Goal: Task Accomplishment & Management: Manage account settings

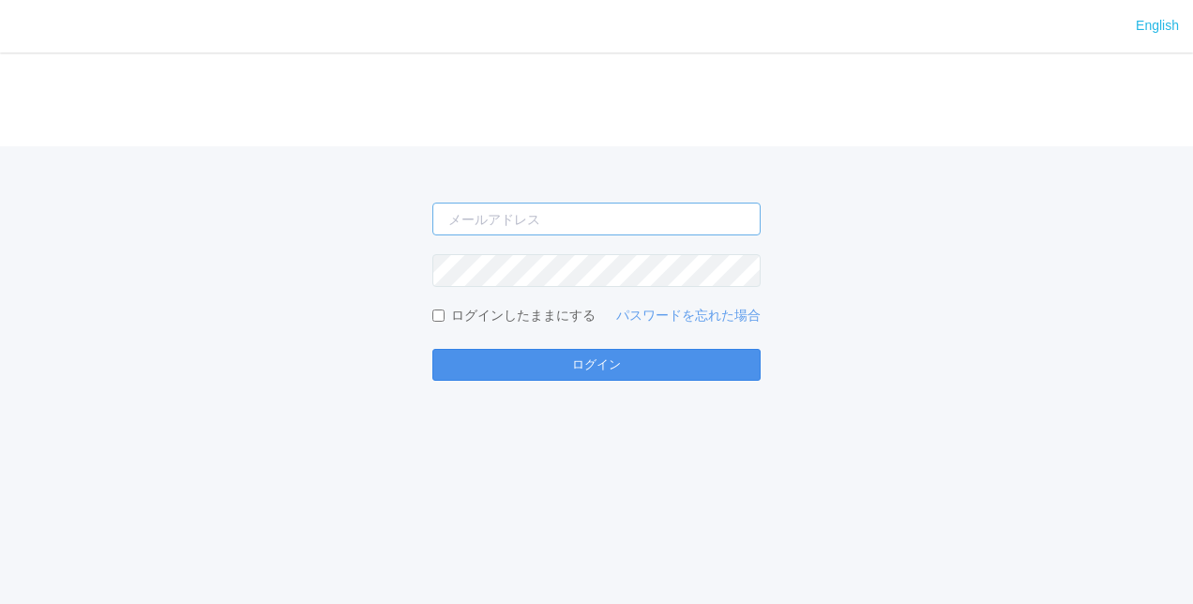
type input "[PERSON_NAME][EMAIL_ADDRESS][DOMAIN_NAME]"
click at [582, 360] on button "ログイン" at bounding box center [596, 365] width 328 height 32
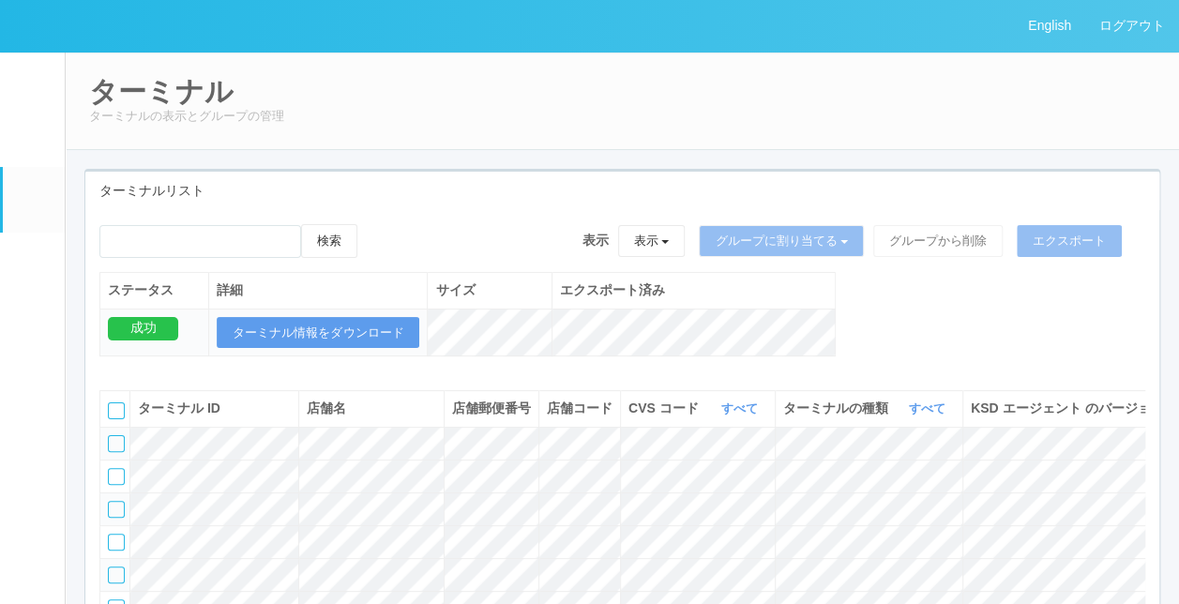
click at [33, 265] on em at bounding box center [33, 265] width 0 height 0
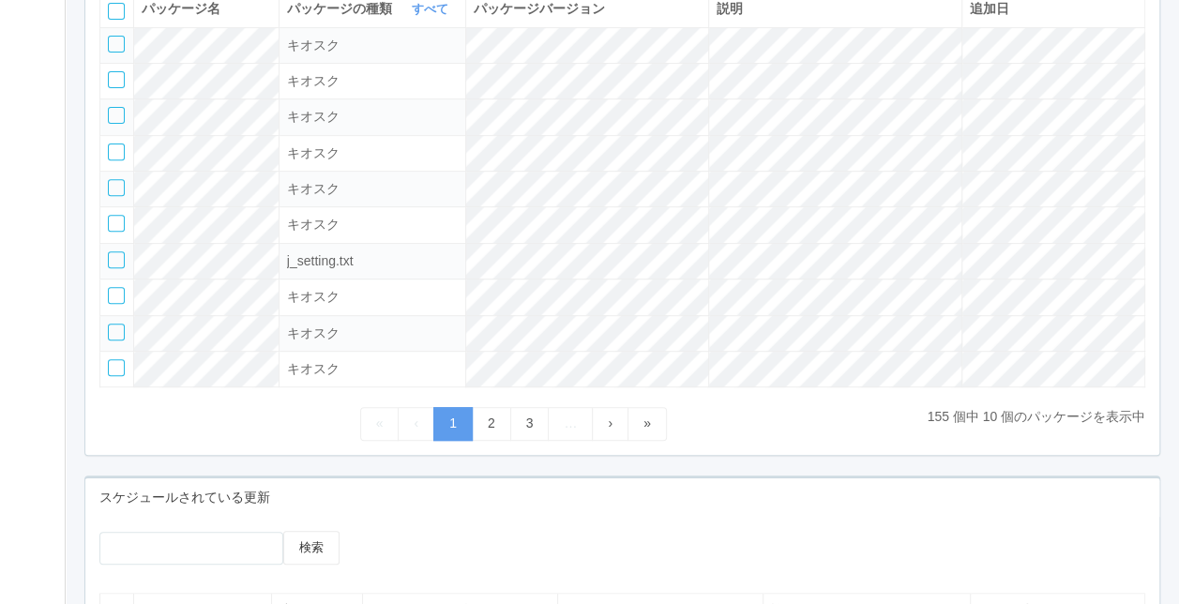
scroll to position [469, 0]
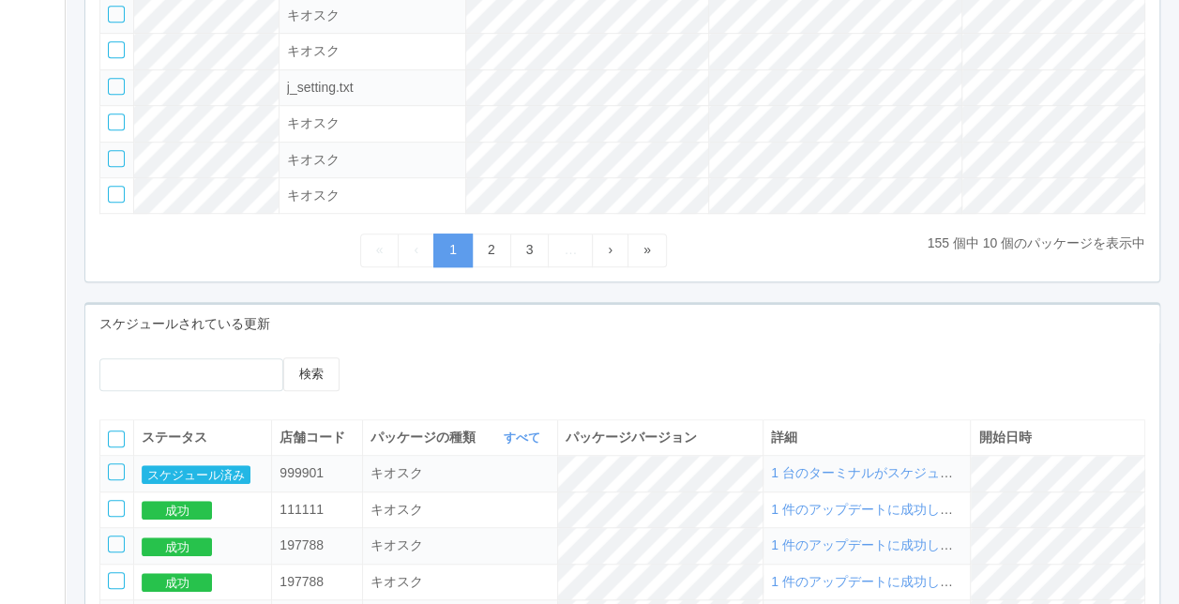
click at [938, 475] on span "1 台のターミナルがスケジュールされました" at bounding box center [901, 472] width 261 height 15
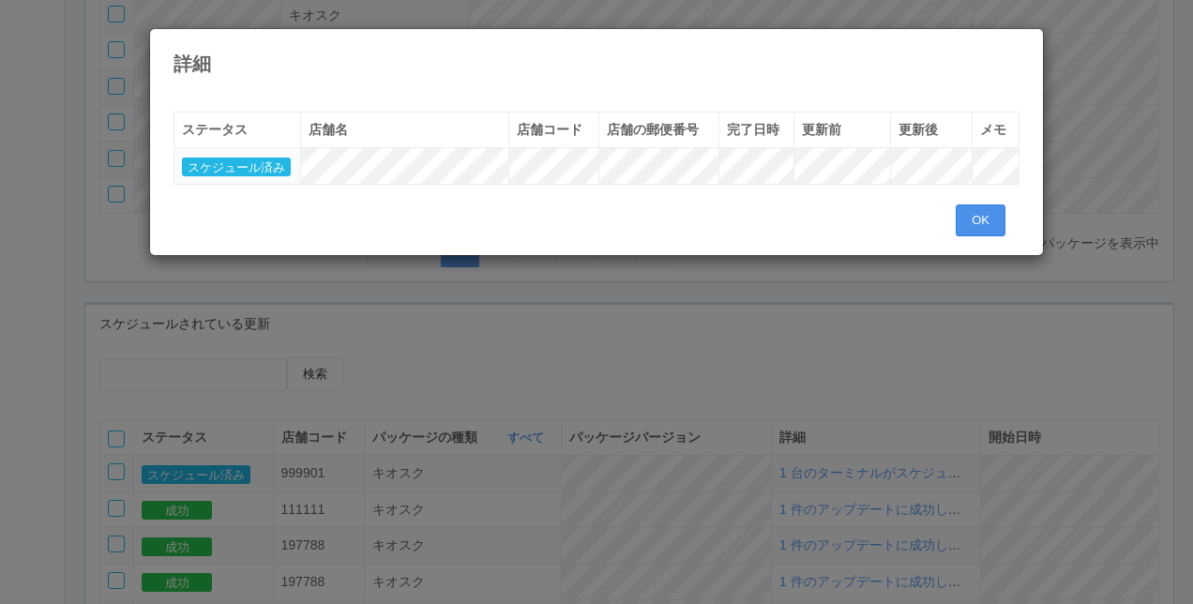
click at [966, 218] on button "OK" at bounding box center [981, 221] width 50 height 32
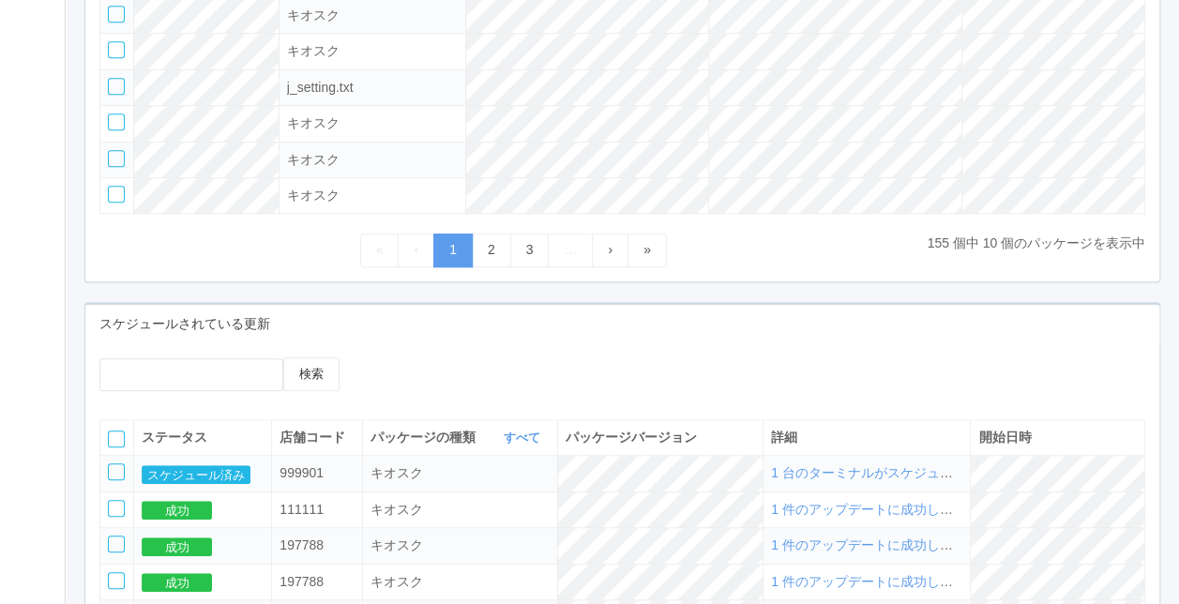
click at [785, 357] on div "検索" at bounding box center [622, 381] width 1074 height 48
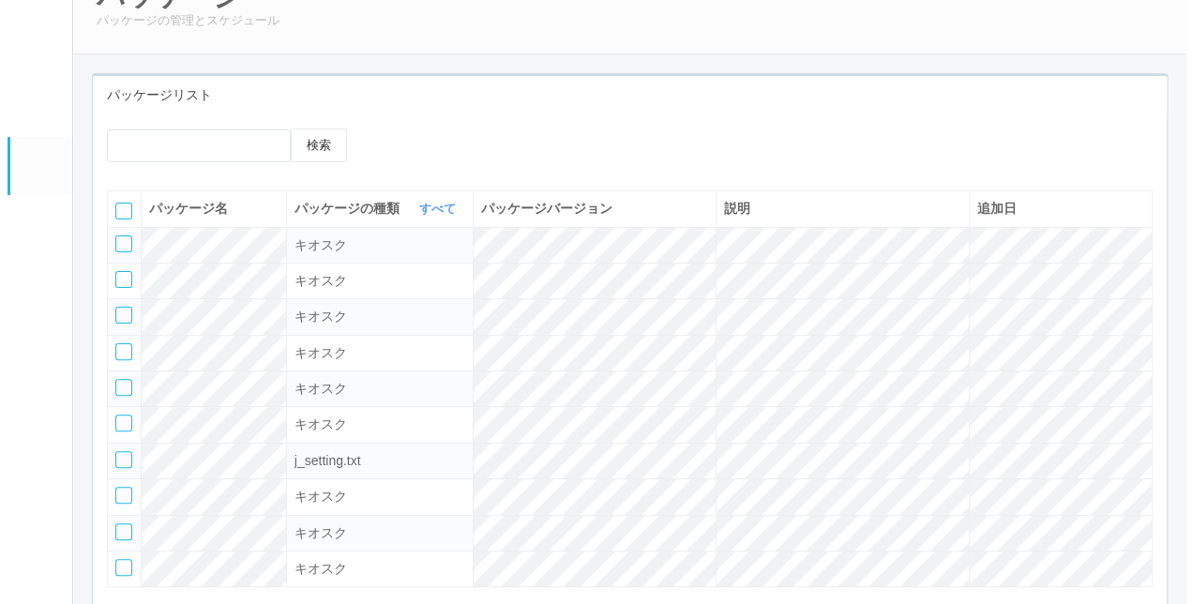
scroll to position [0, 0]
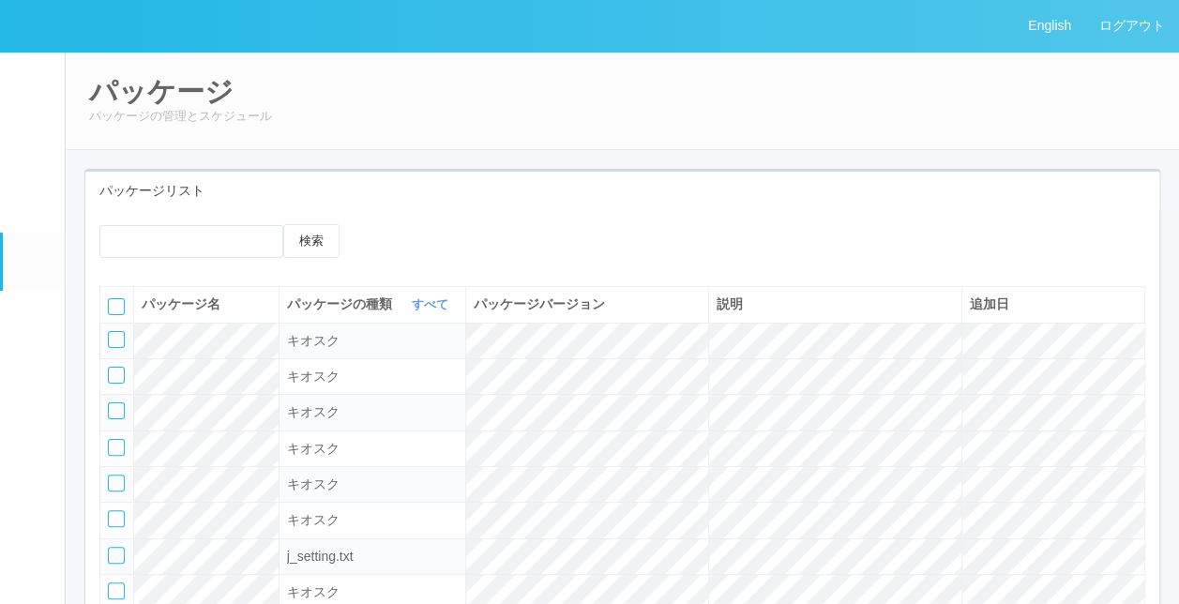
click at [28, 98] on link "イベントログ" at bounding box center [34, 80] width 62 height 57
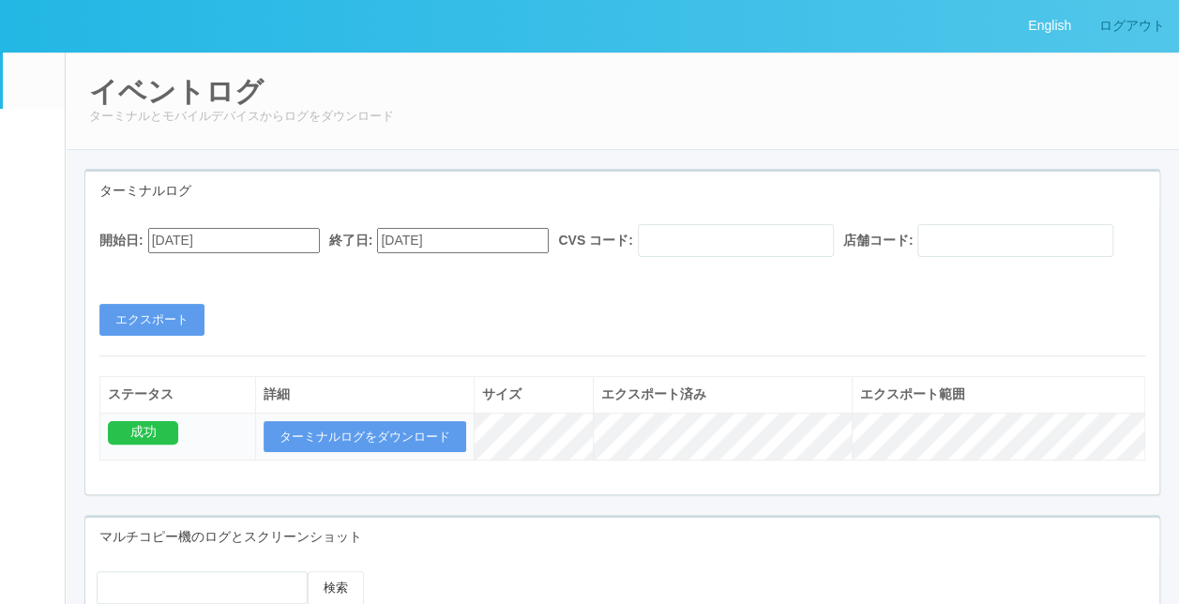
click at [1100, 33] on link "ログアウト" at bounding box center [1132, 26] width 94 height 52
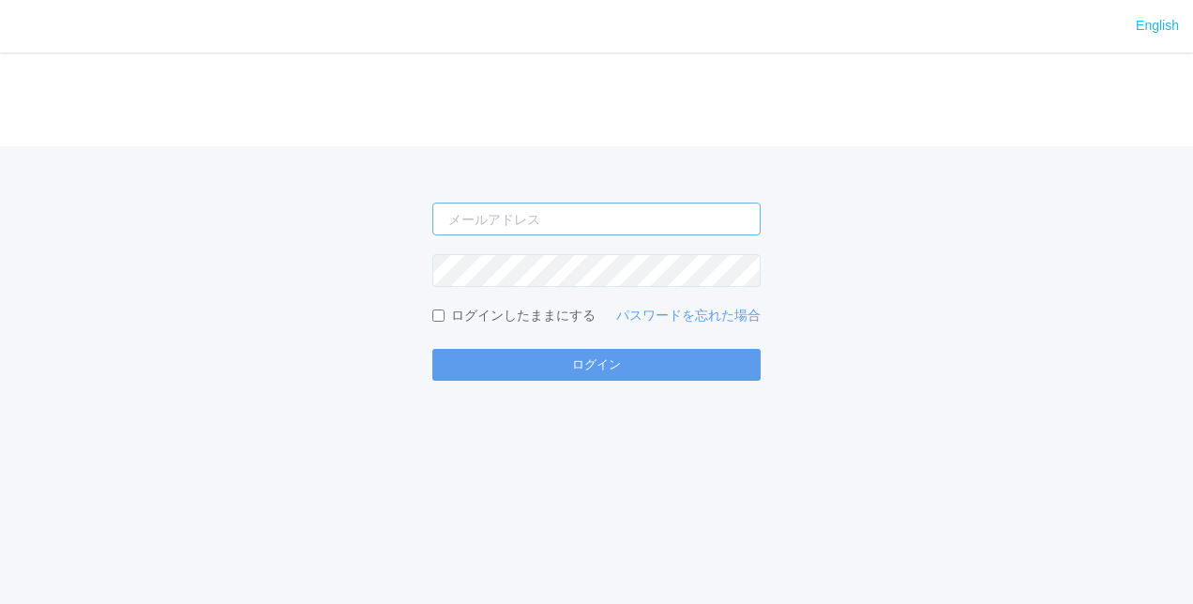
type input "[PERSON_NAME][EMAIL_ADDRESS][DOMAIN_NAME]"
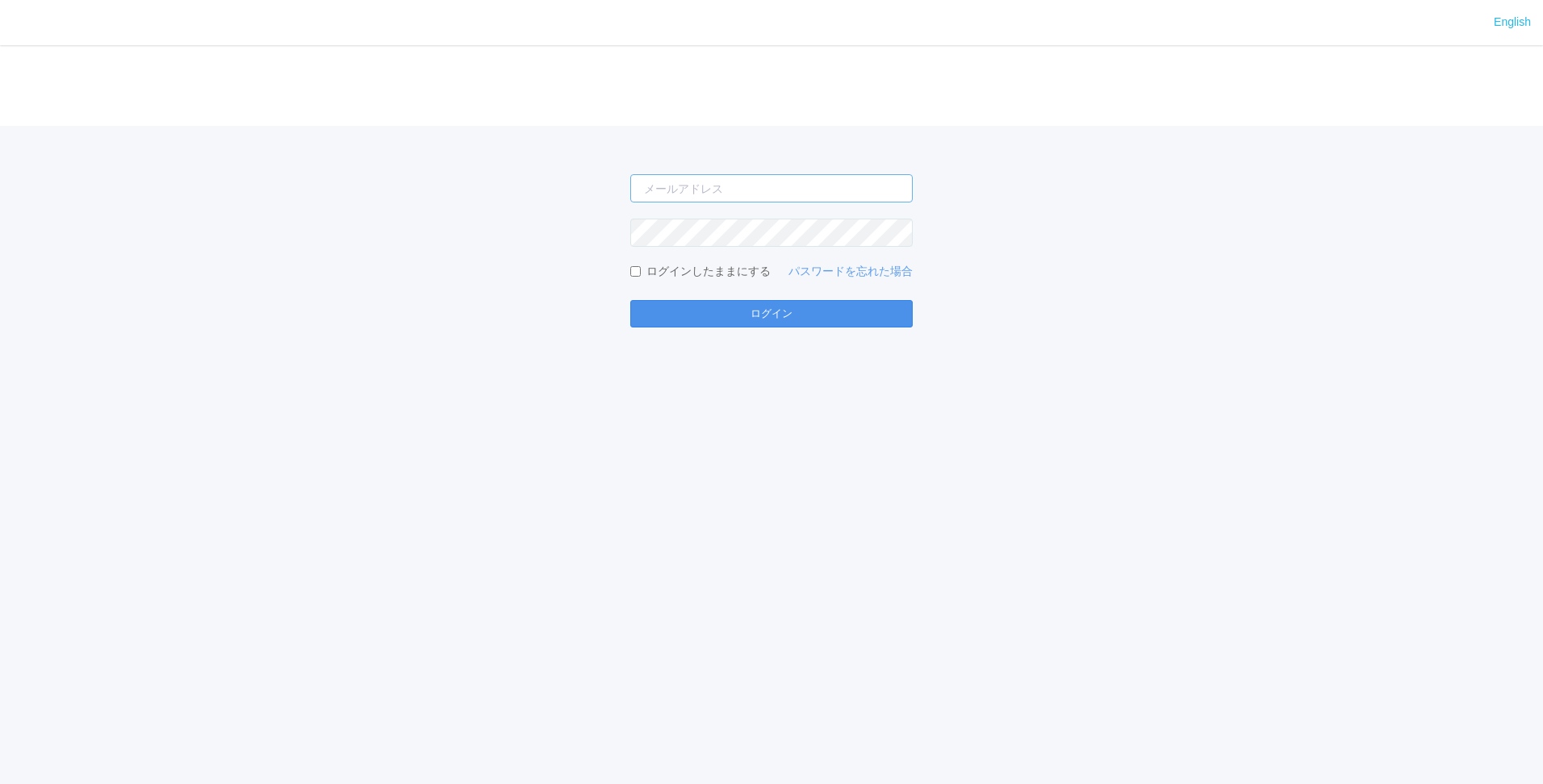
type input "[PERSON_NAME][EMAIL_ADDRESS][DOMAIN_NAME]"
click at [803, 316] on button "ログイン" at bounding box center [772, 314] width 282 height 28
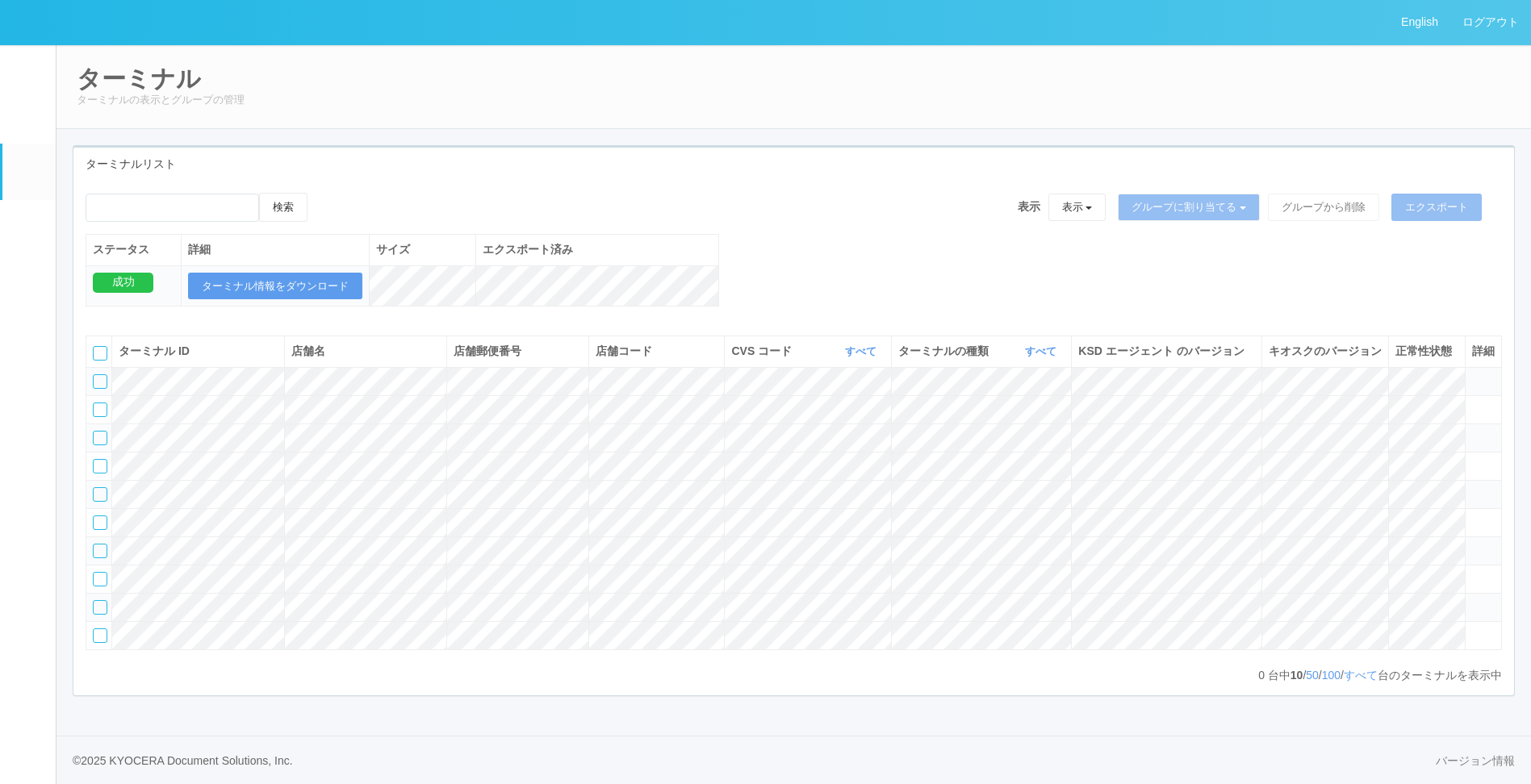
click at [9, 225] on link "パッケージ" at bounding box center [29, 224] width 53 height 49
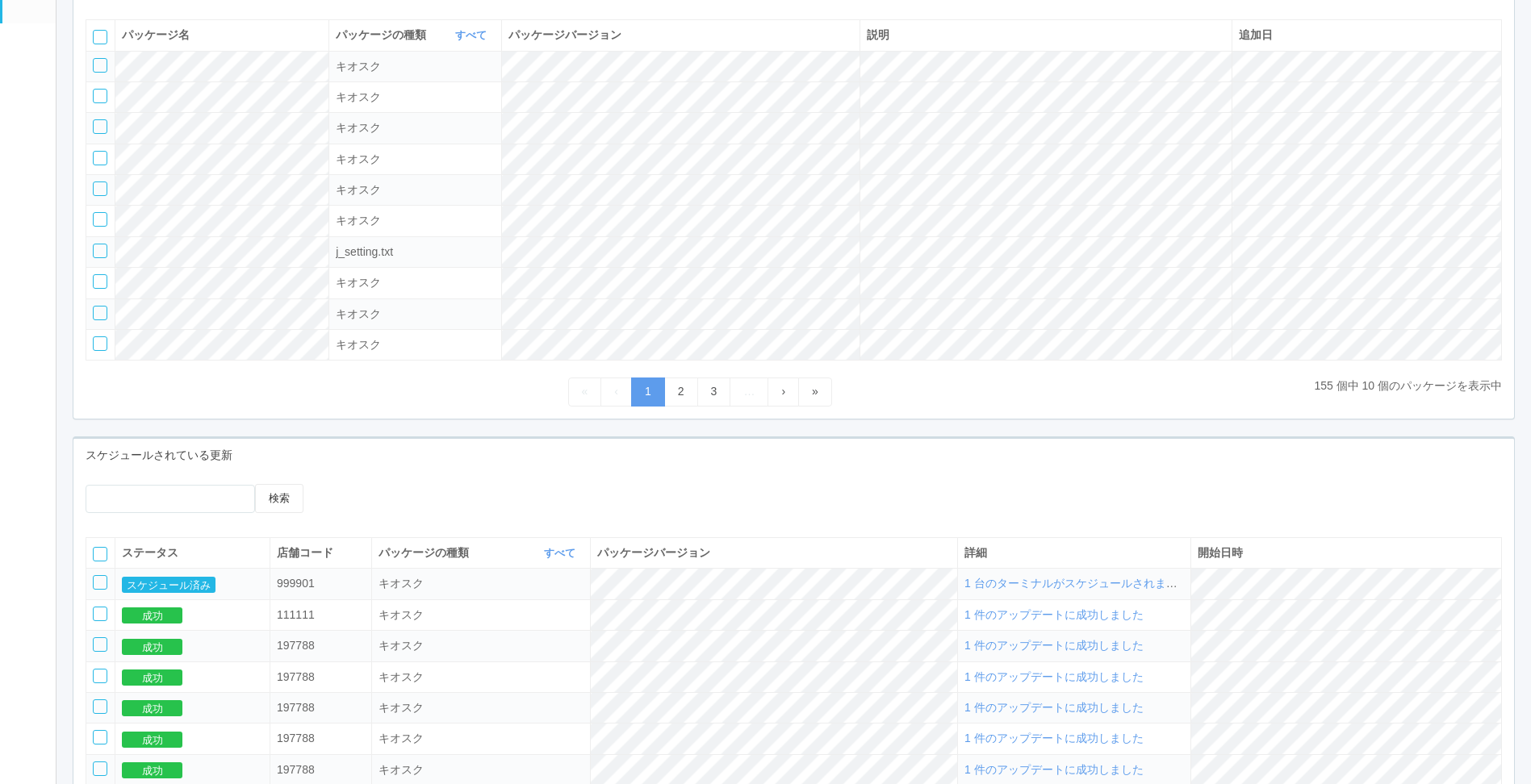
scroll to position [242, 0]
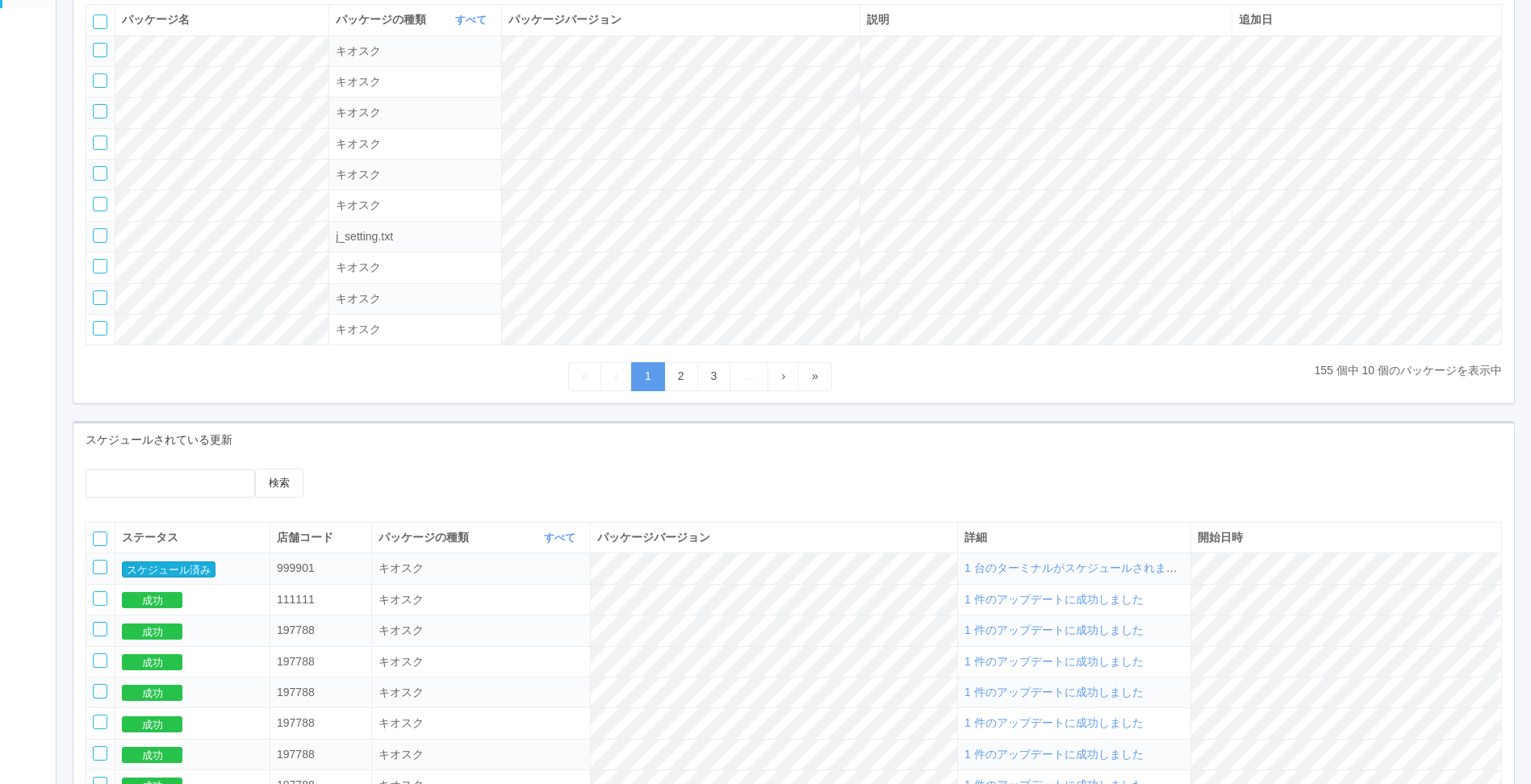
click at [186, 573] on button "スケジュール済み" at bounding box center [169, 569] width 94 height 16
click at [1098, 574] on span "1 台のターミナルがスケジュールされました" at bounding box center [1076, 567] width 224 height 13
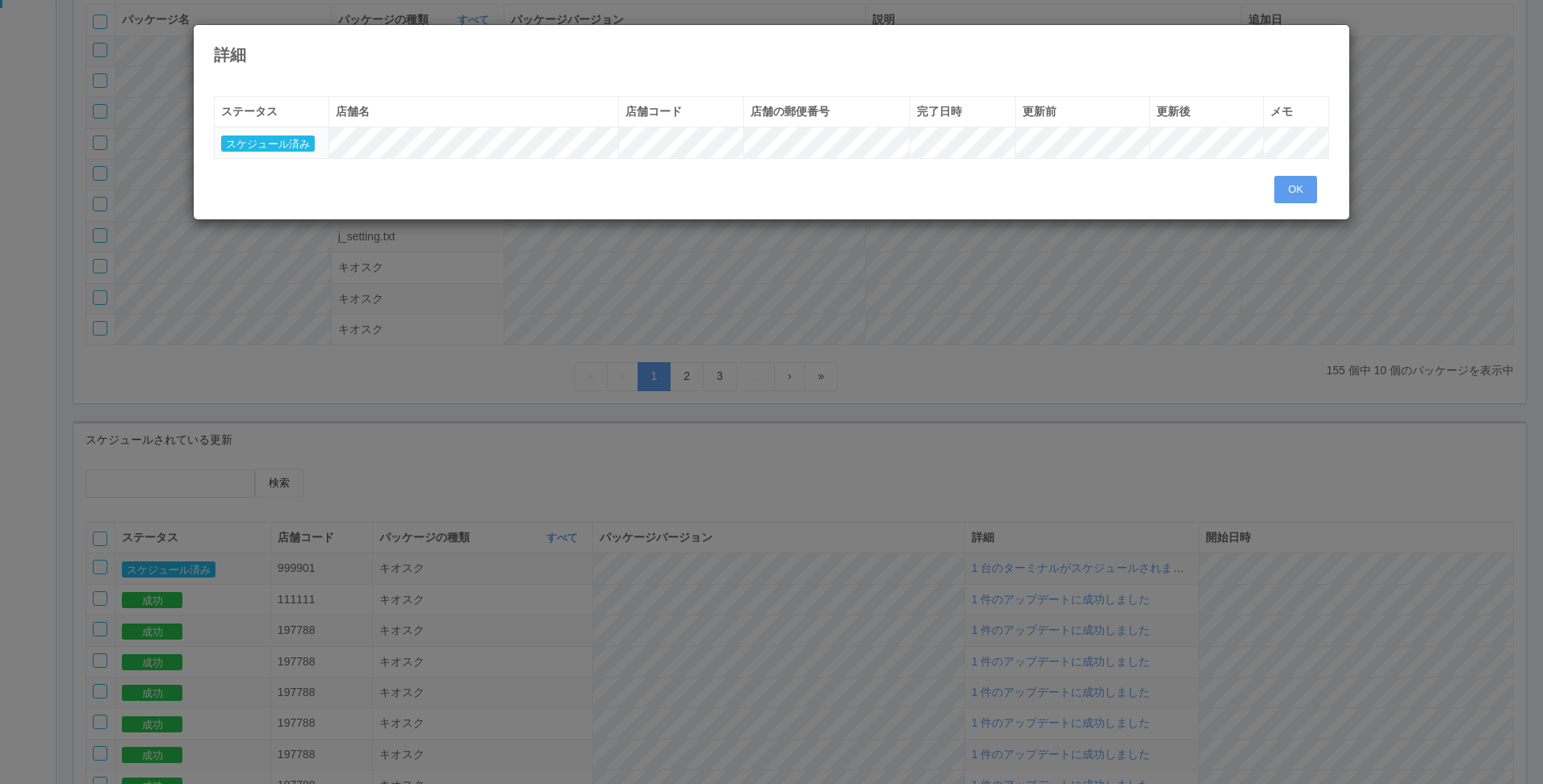
click at [1329, 37] on icon at bounding box center [1329, 37] width 0 height 0
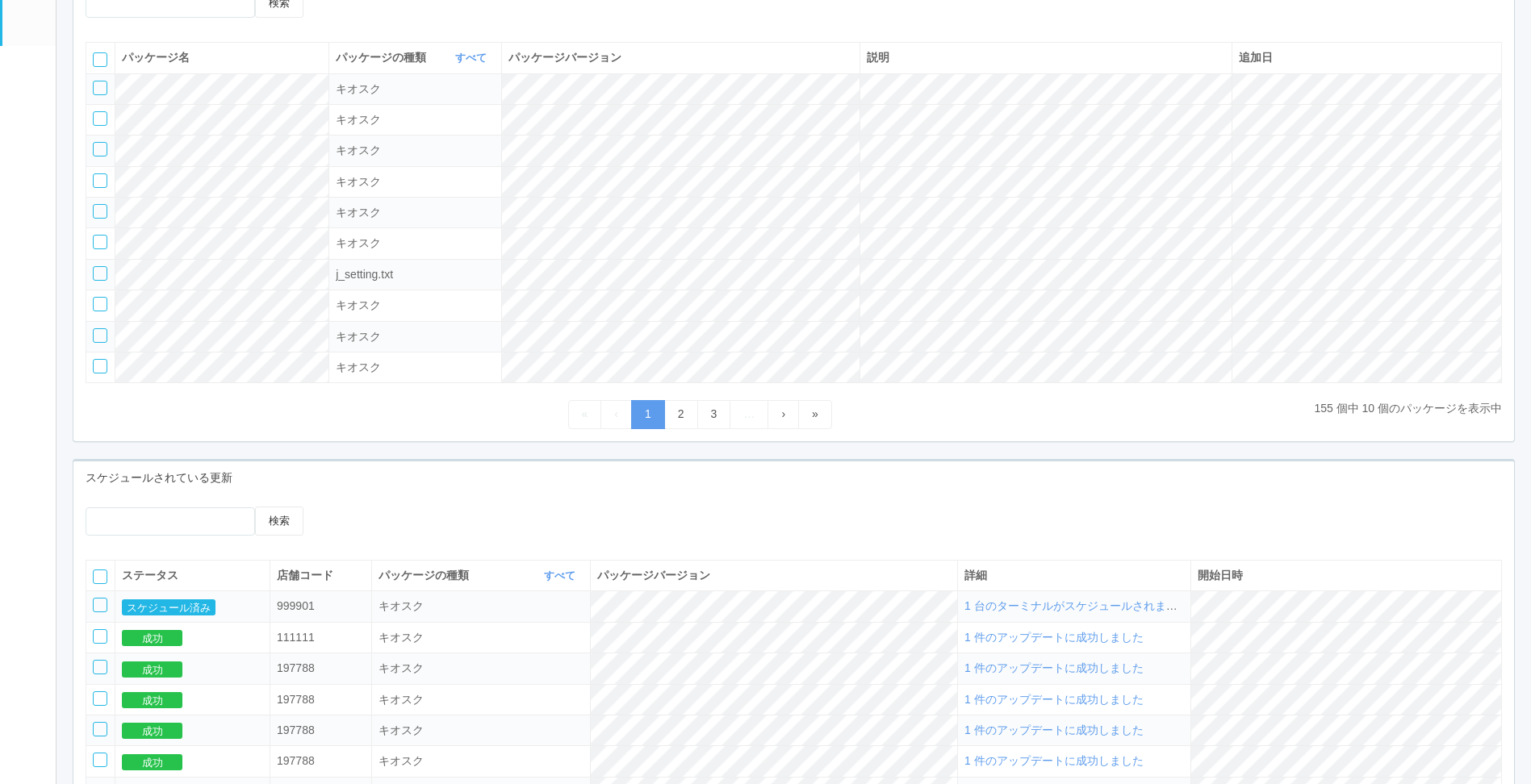
scroll to position [322, 0]
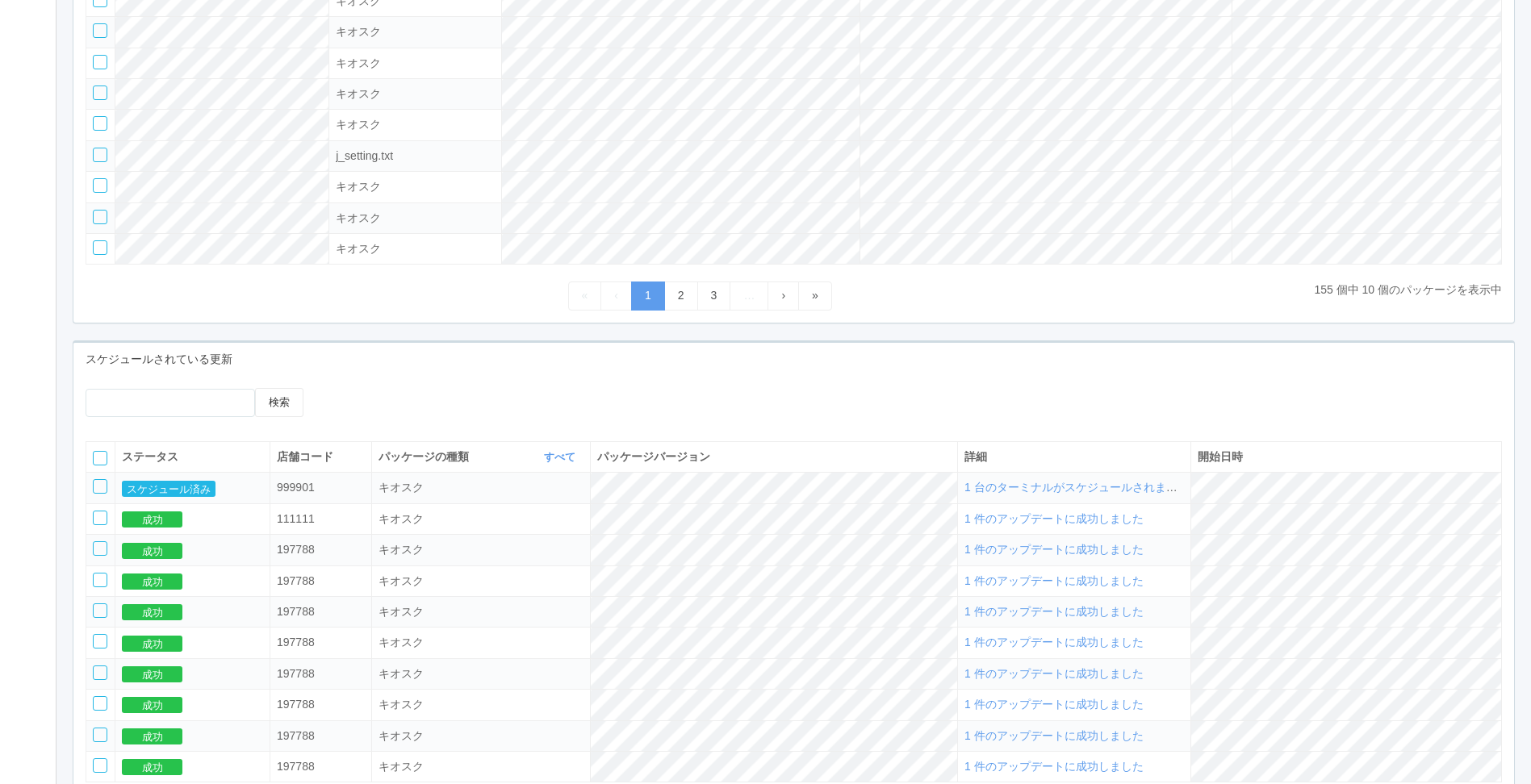
click at [790, 401] on div "検索" at bounding box center [793, 408] width 1440 height 41
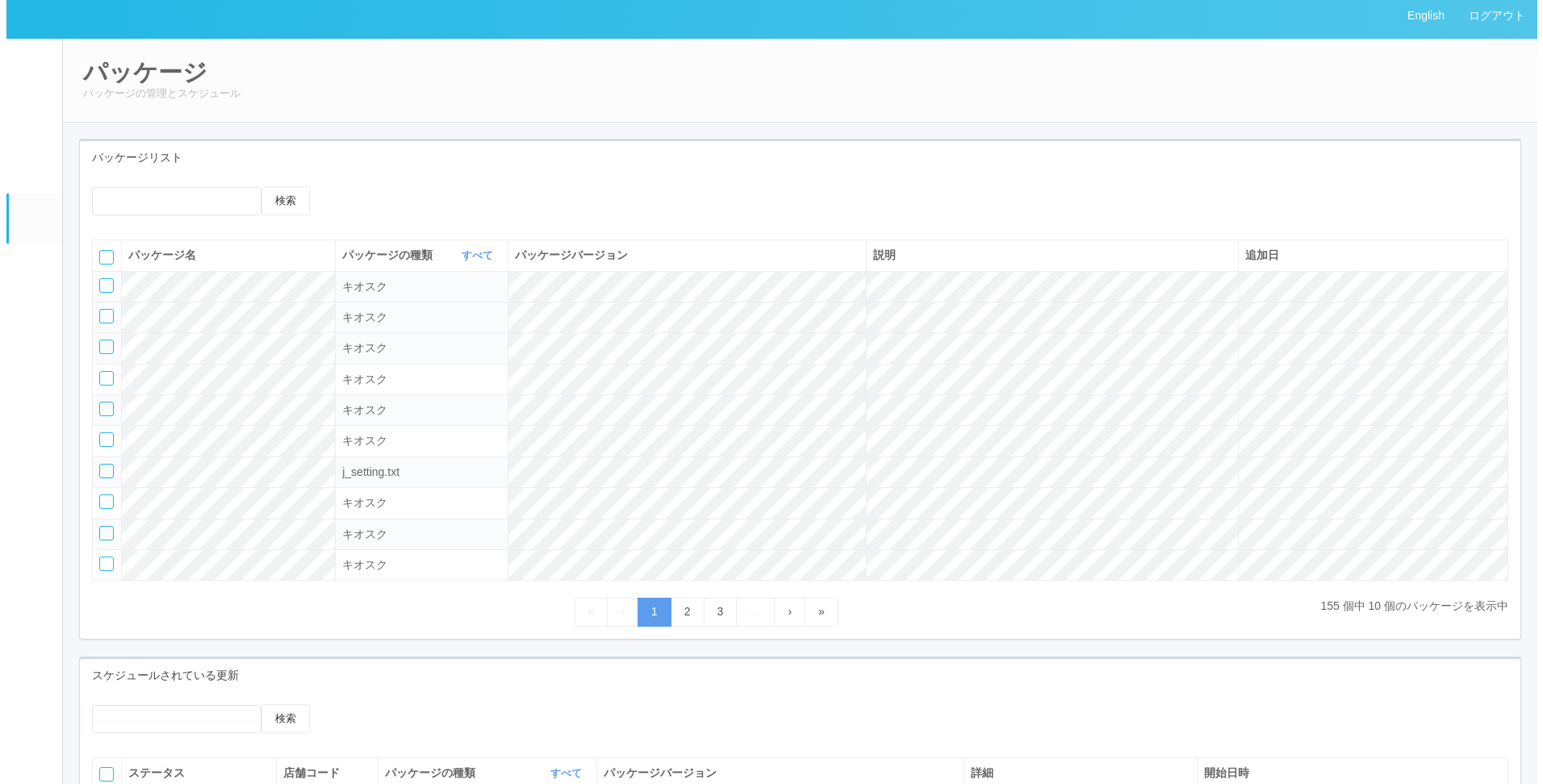
scroll to position [0, 0]
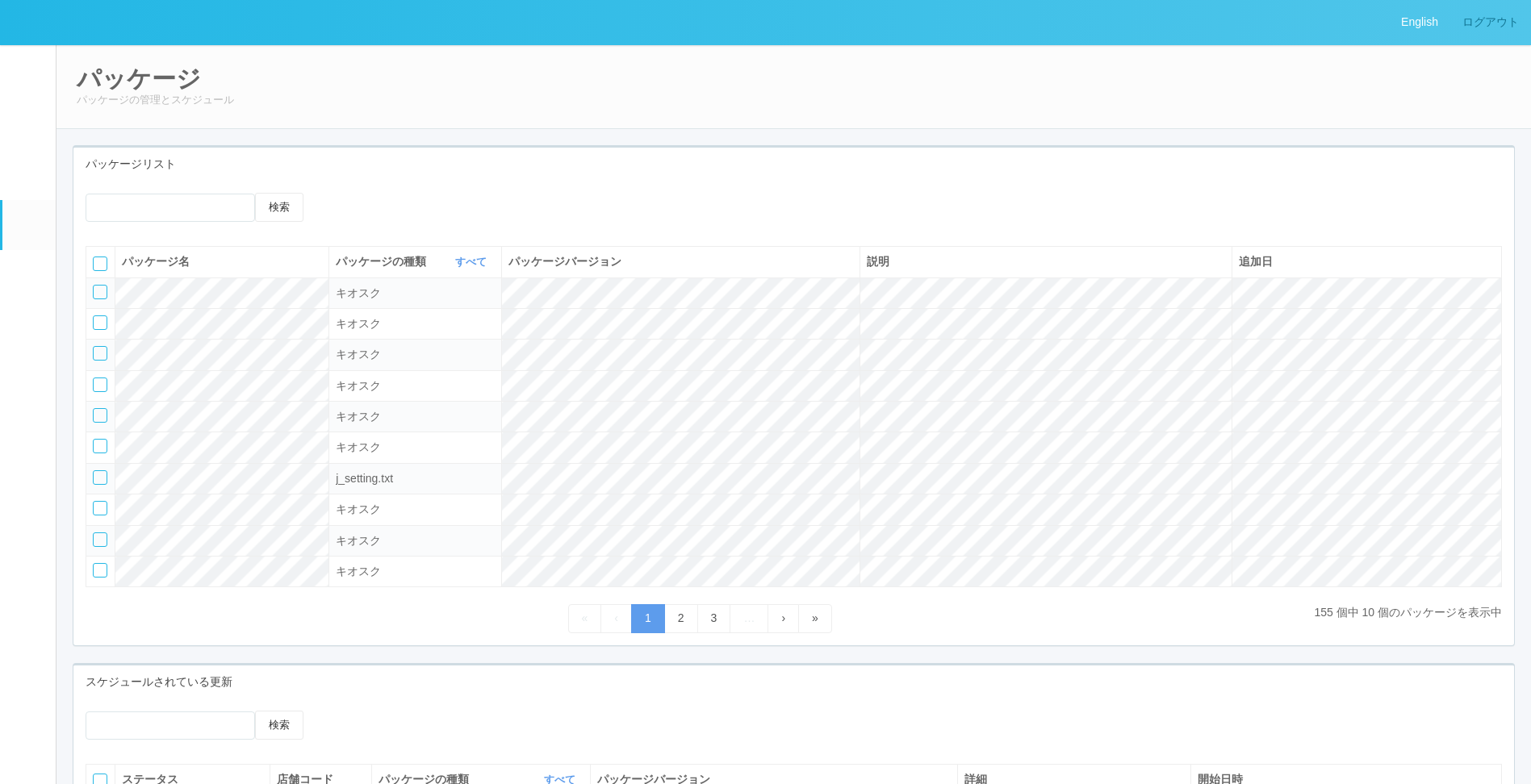
click at [1478, 10] on link "ログアウト" at bounding box center [1491, 22] width 81 height 45
